Goal: Transaction & Acquisition: Obtain resource

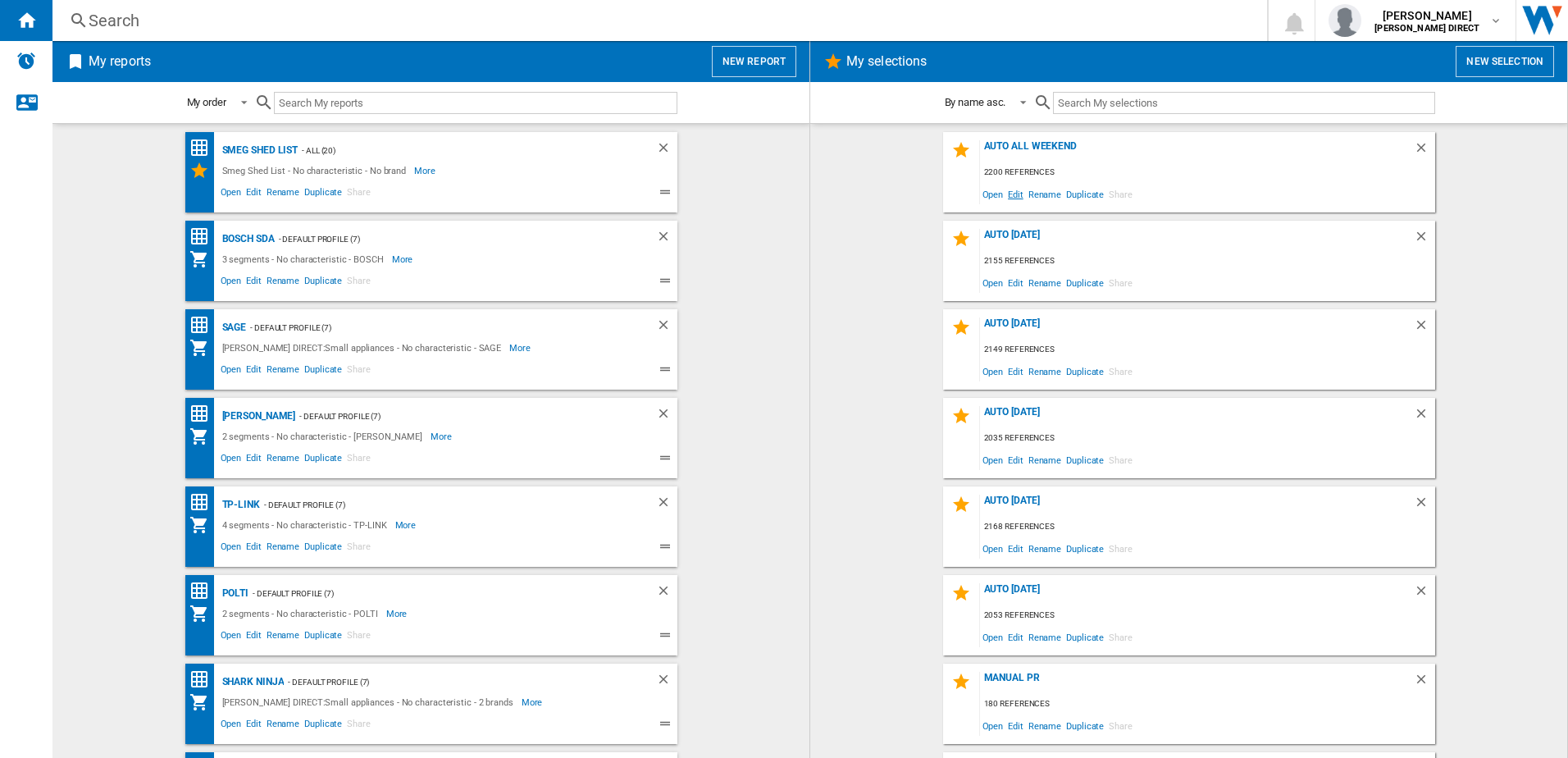
click at [1014, 197] on span "Edit" at bounding box center [1016, 193] width 21 height 22
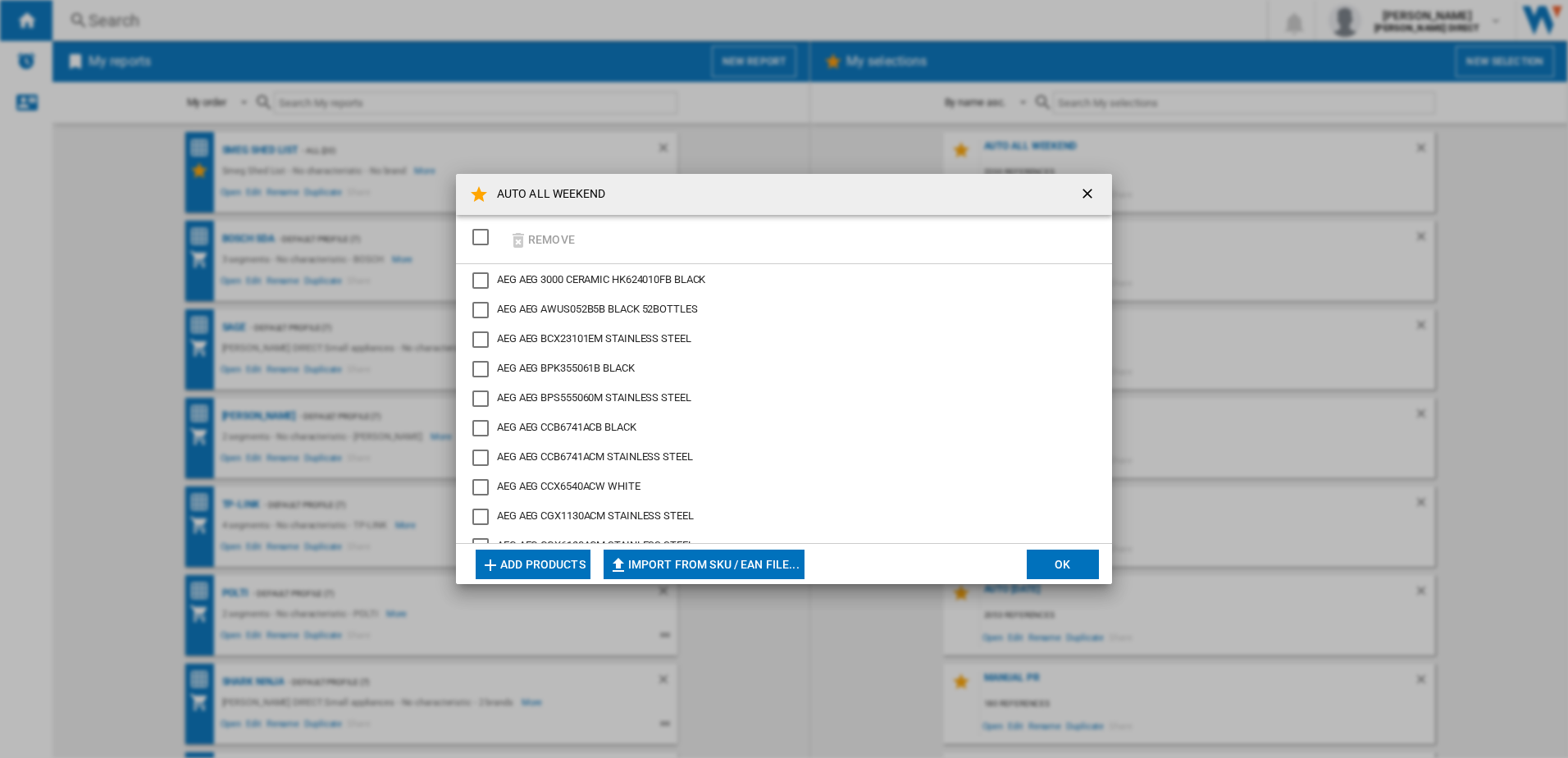
click at [712, 555] on button "Import from SKU / EAN file..." at bounding box center [703, 564] width 201 height 29
click at [480, 241] on div "SELECTIONS.EDITION_POPUP.SELECT_DESELECT" at bounding box center [480, 237] width 16 height 16
click at [538, 243] on button "Remove" at bounding box center [541, 239] width 76 height 39
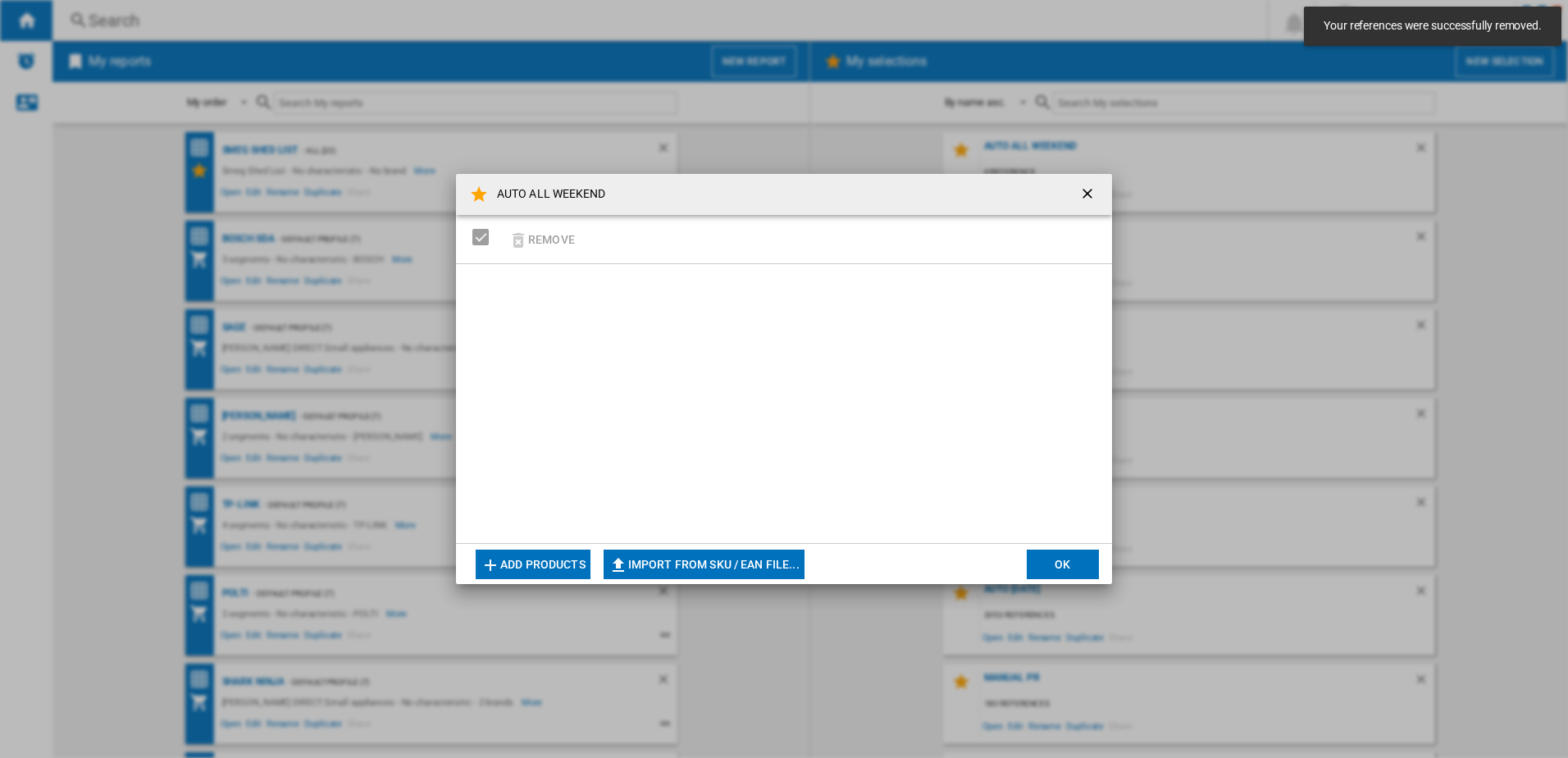
click at [666, 573] on button "Import from SKU / EAN file..." at bounding box center [703, 564] width 201 height 29
type input "**********"
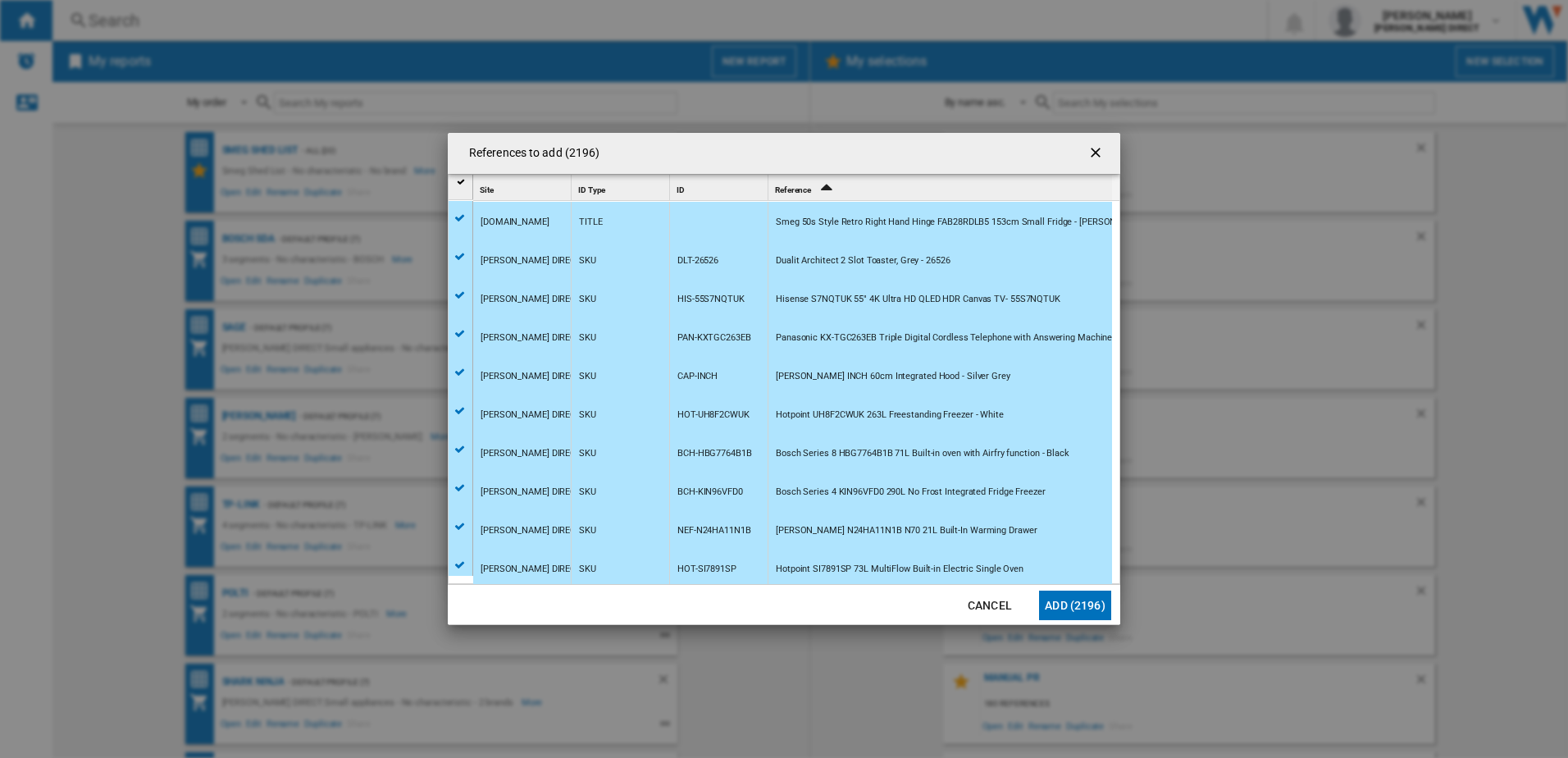
click at [1095, 612] on button "Add (2196)" at bounding box center [1074, 605] width 73 height 29
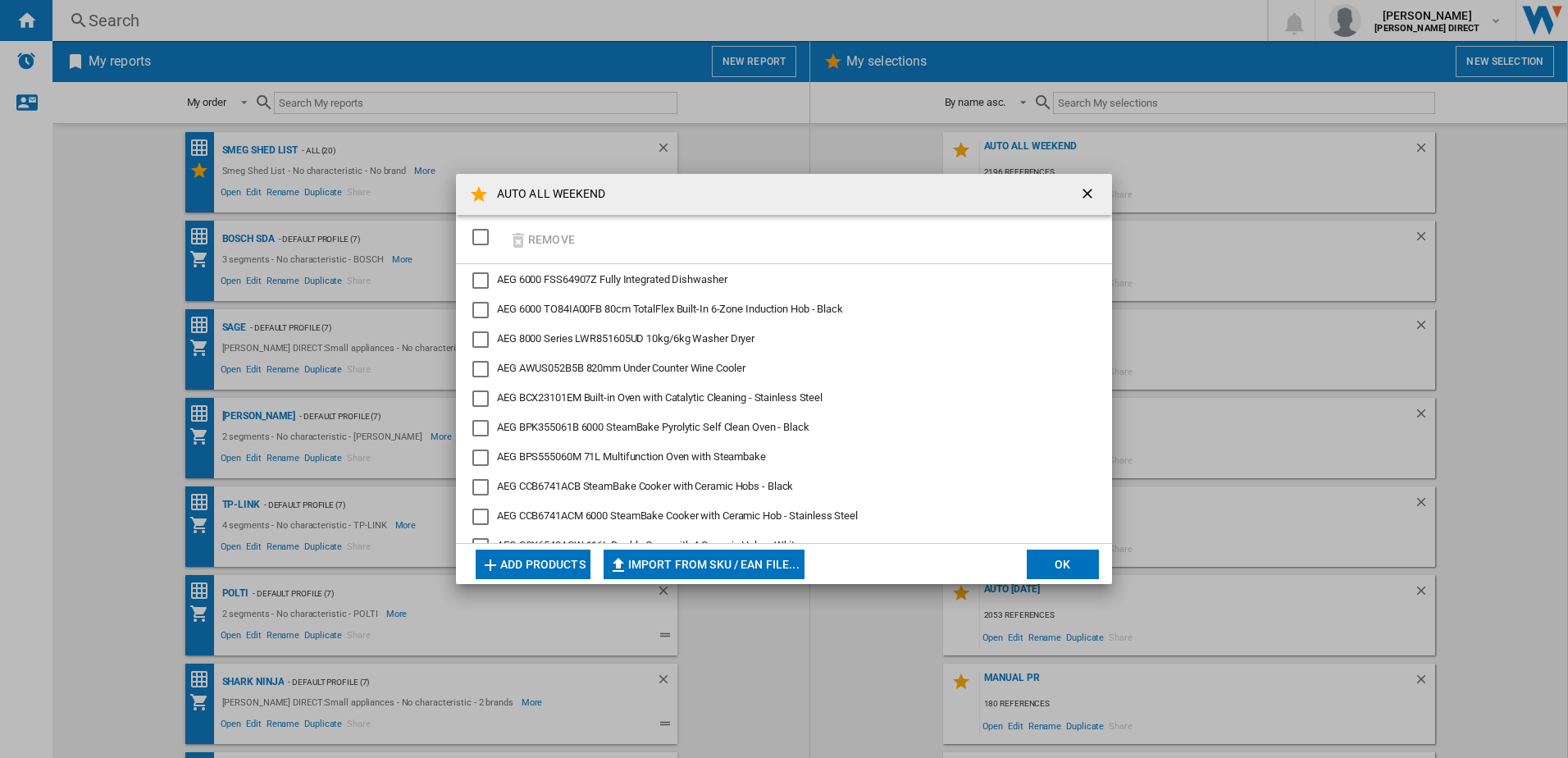
click at [1075, 571] on button "OK" at bounding box center [1062, 564] width 73 height 29
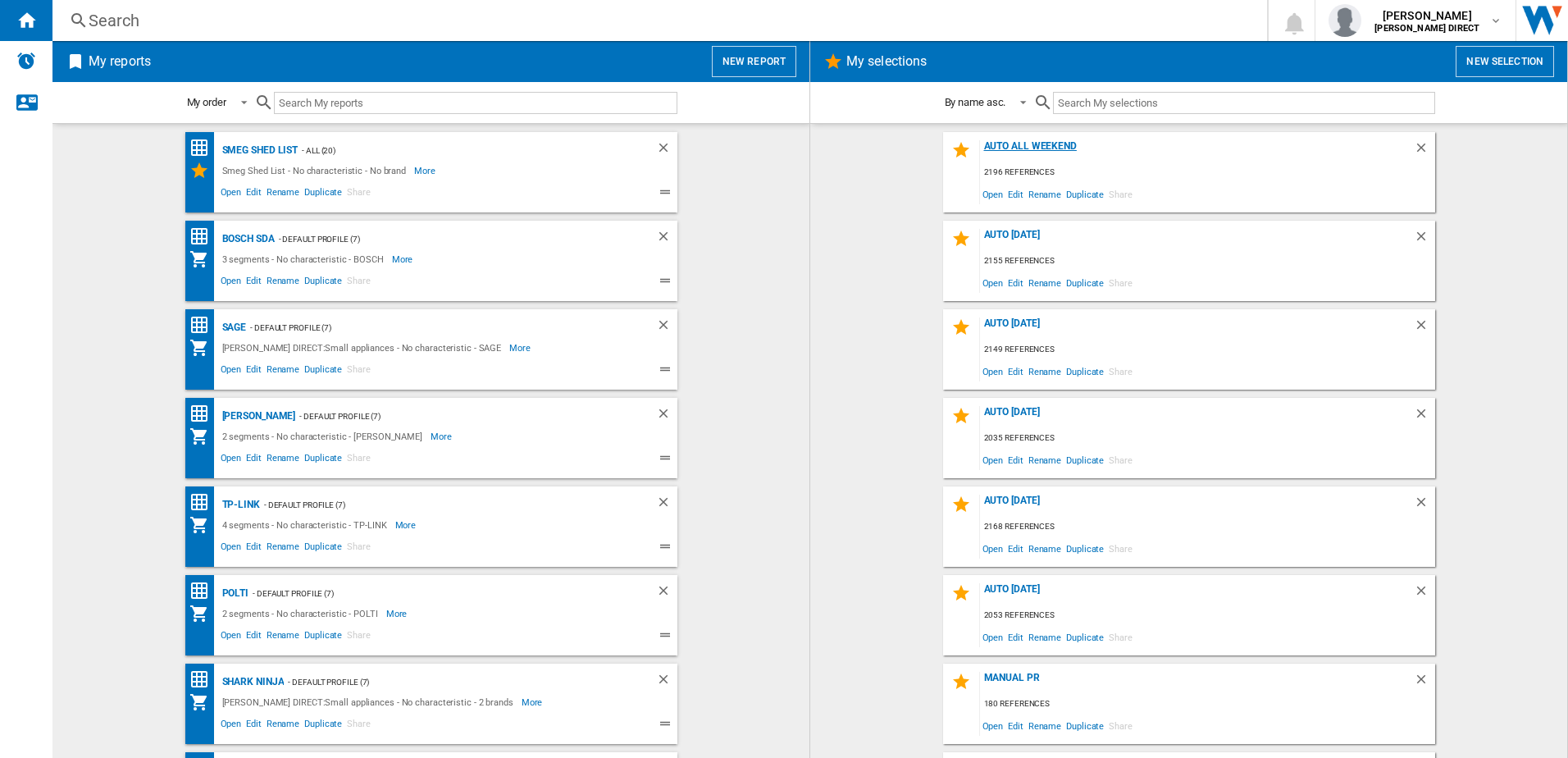
click at [1013, 148] on div "AUTO ALL WEEKEND" at bounding box center [1197, 151] width 433 height 22
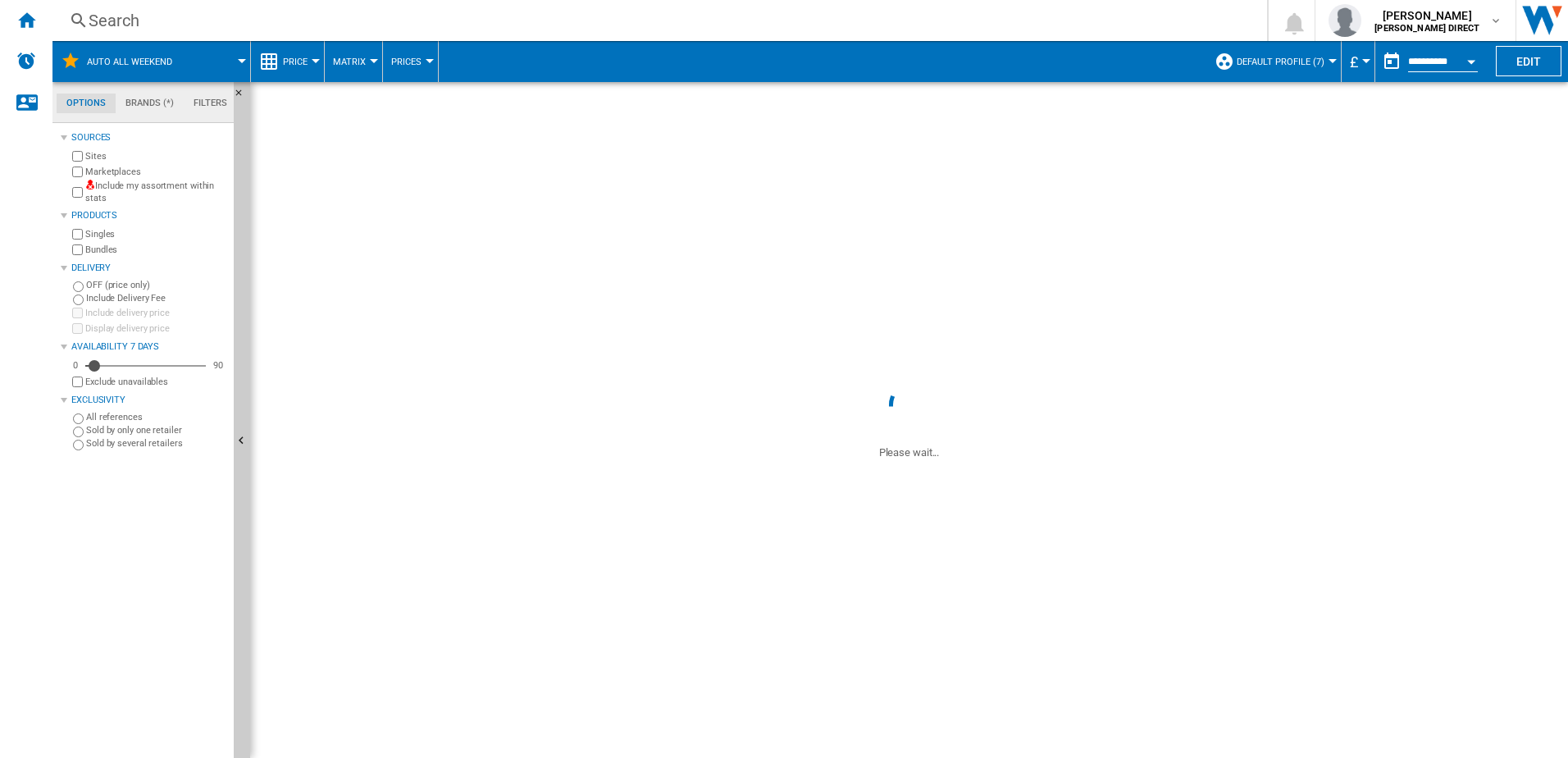
click at [112, 180] on label "Include my assortment within stats" at bounding box center [155, 192] width 142 height 25
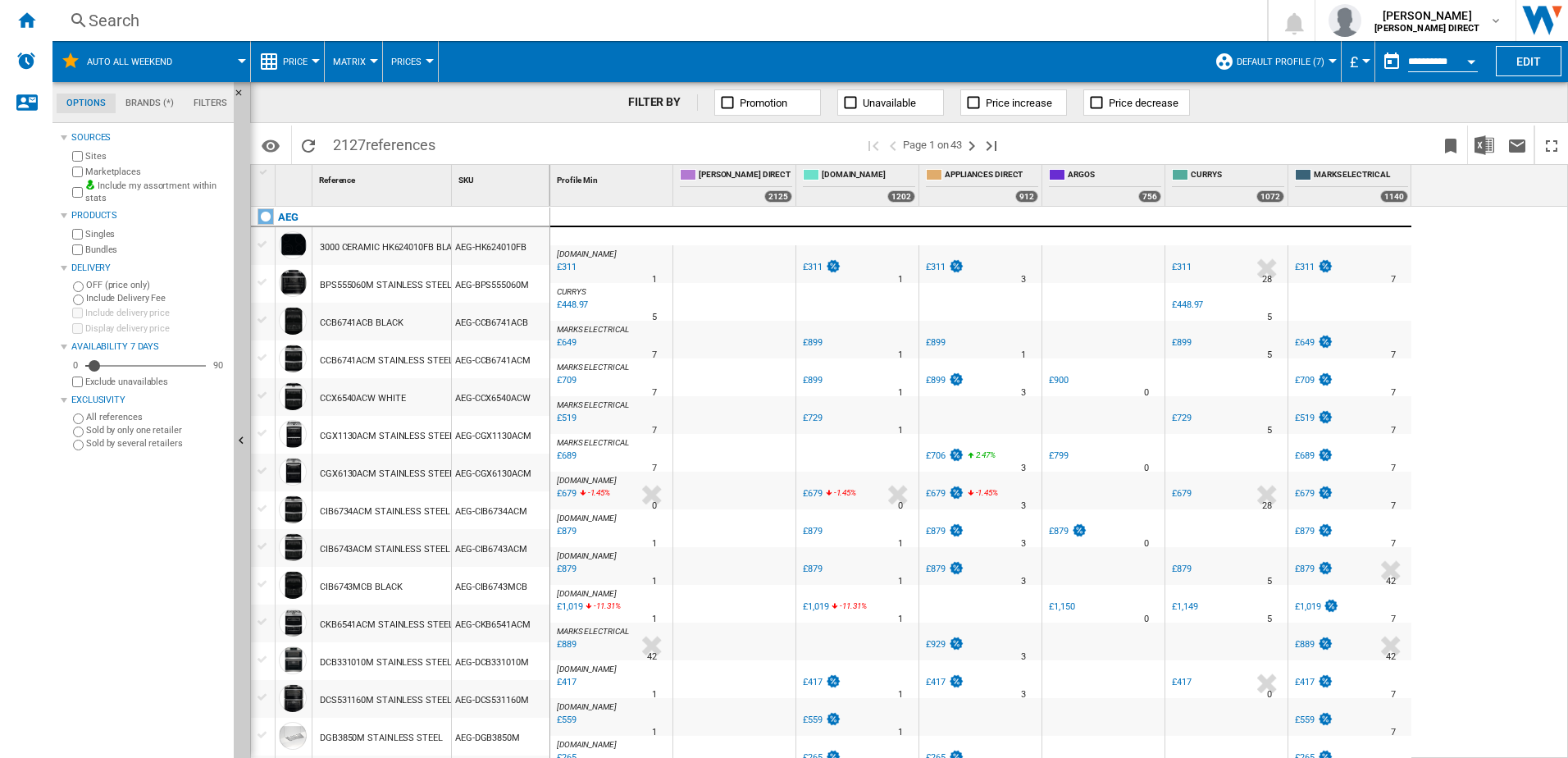
click at [107, 173] on label "Marketplaces" at bounding box center [155, 172] width 142 height 12
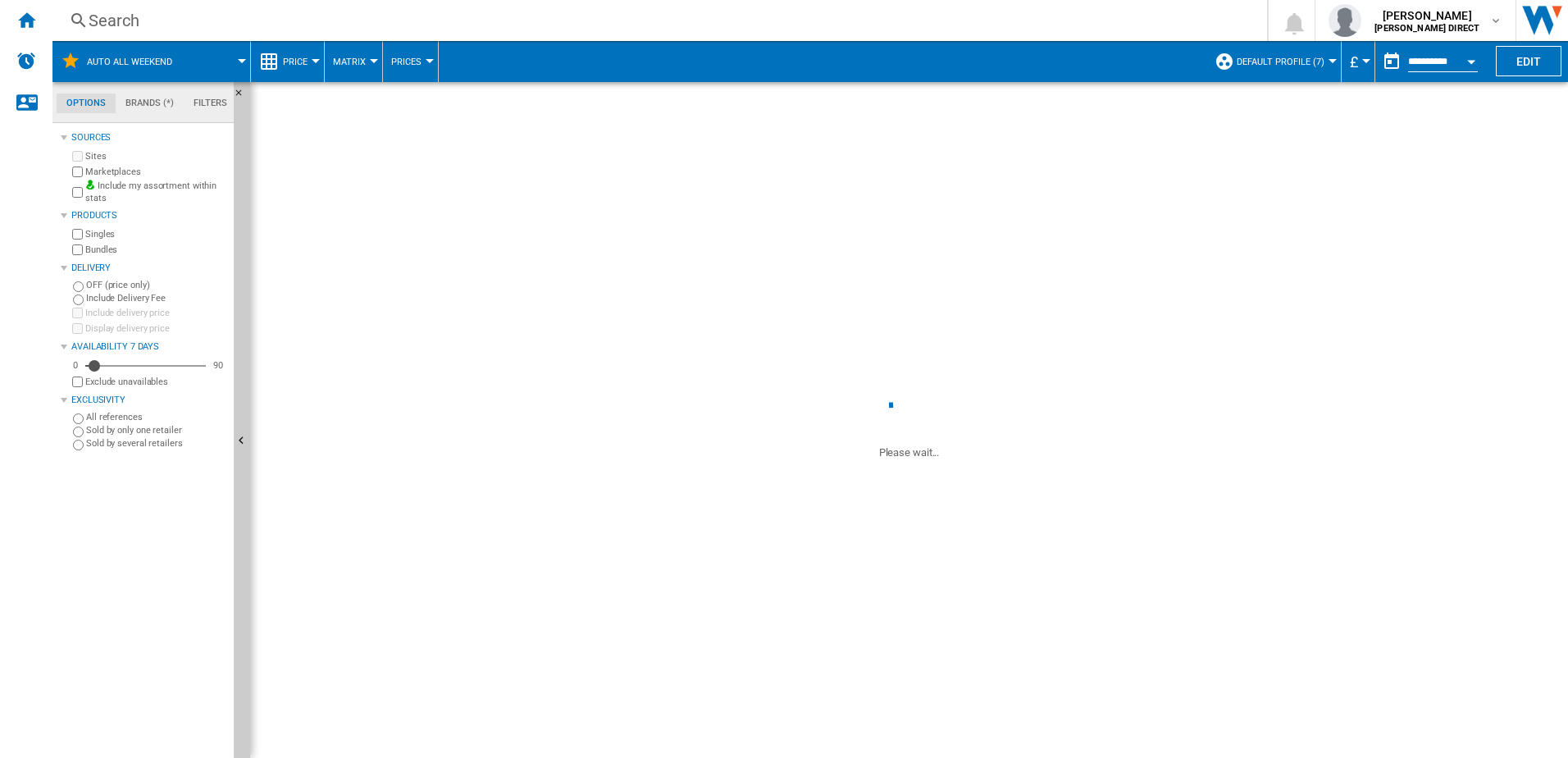
click at [90, 250] on label "Bundles" at bounding box center [155, 249] width 142 height 12
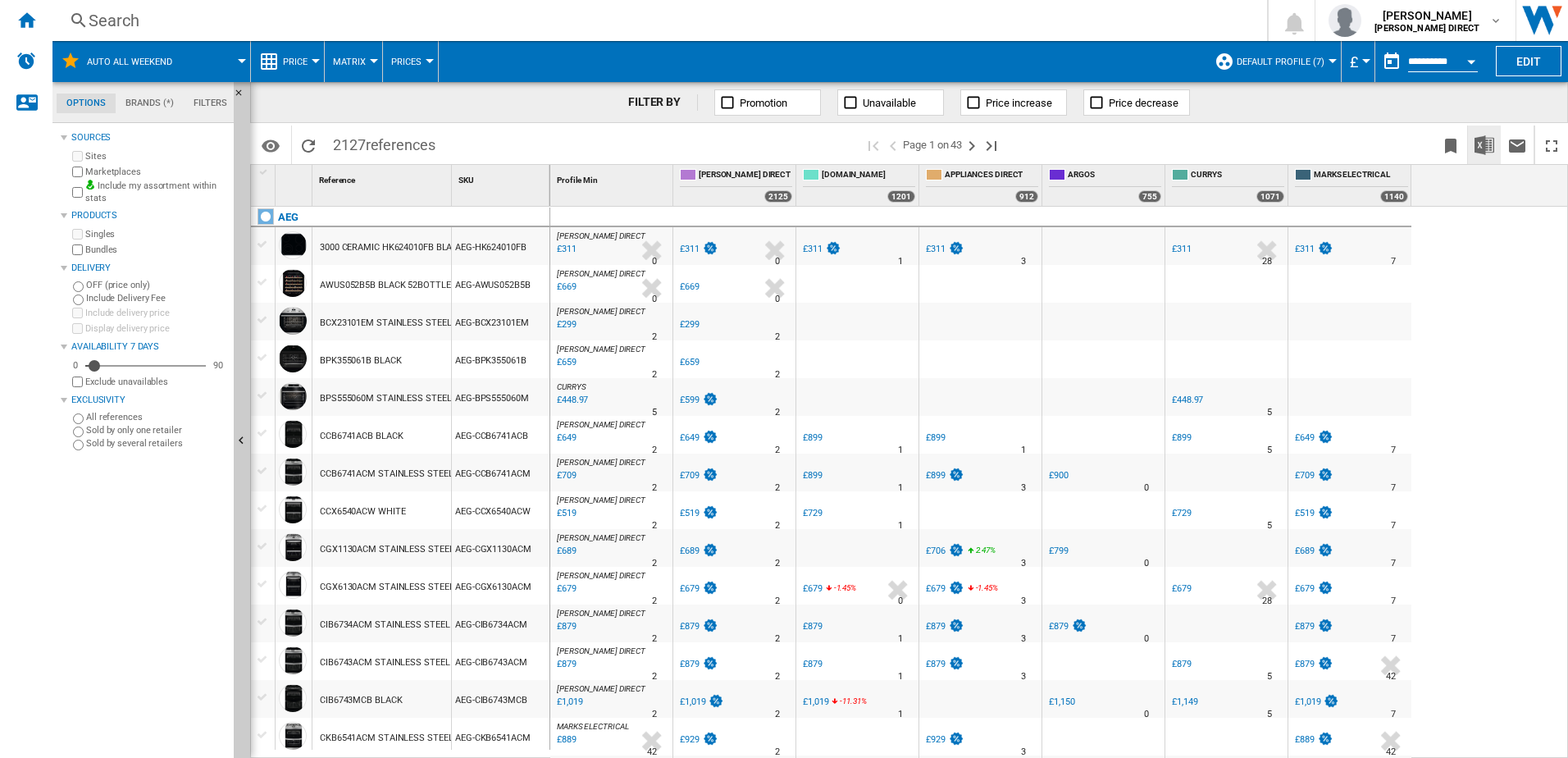
click at [1483, 144] on img "Download in Excel" at bounding box center [1484, 145] width 20 height 20
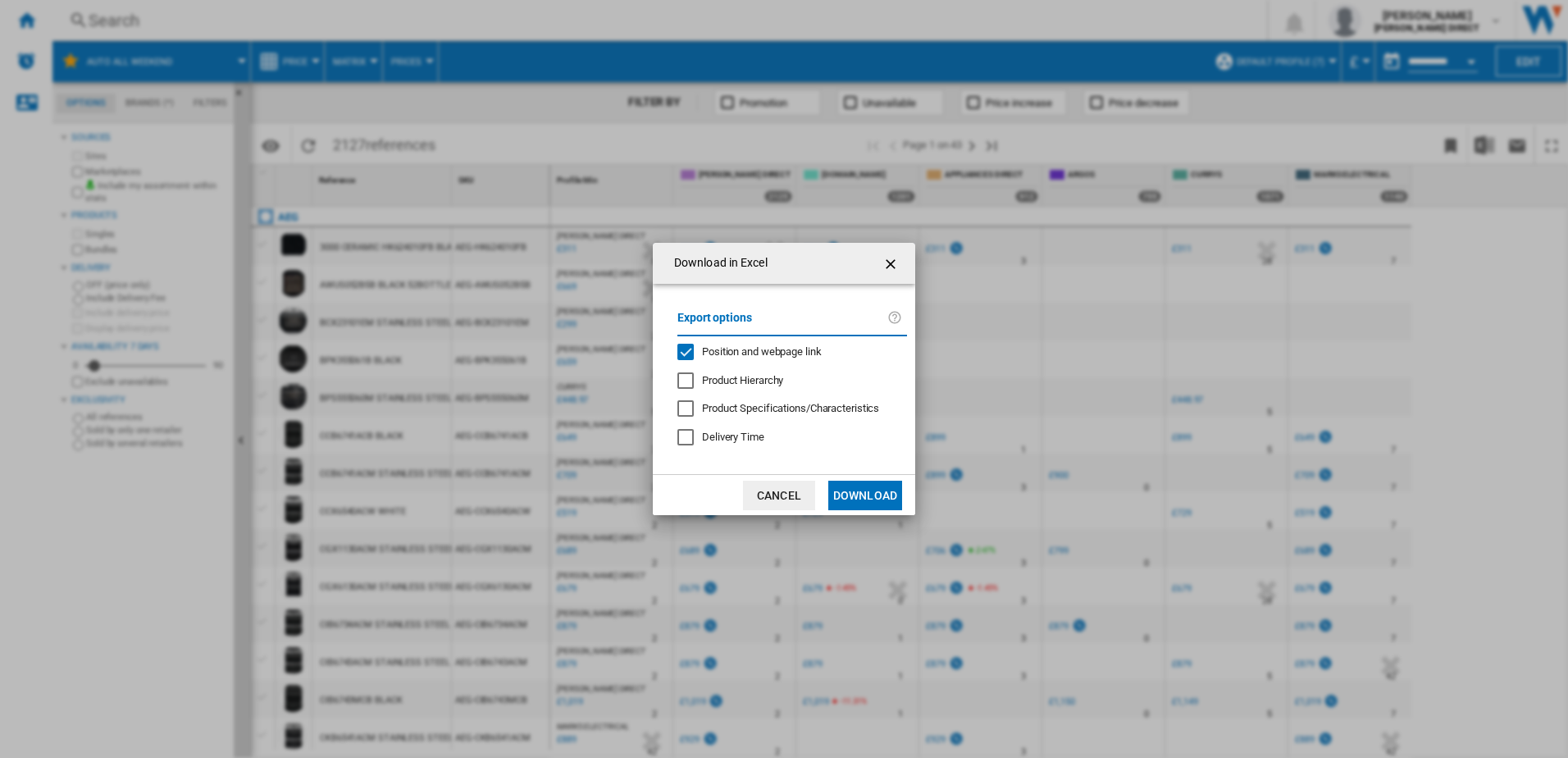
click at [748, 351] on span "Position and webpage link" at bounding box center [761, 351] width 120 height 12
click at [878, 500] on button "Download" at bounding box center [865, 495] width 74 height 29
